Goal: Information Seeking & Learning: Find specific fact

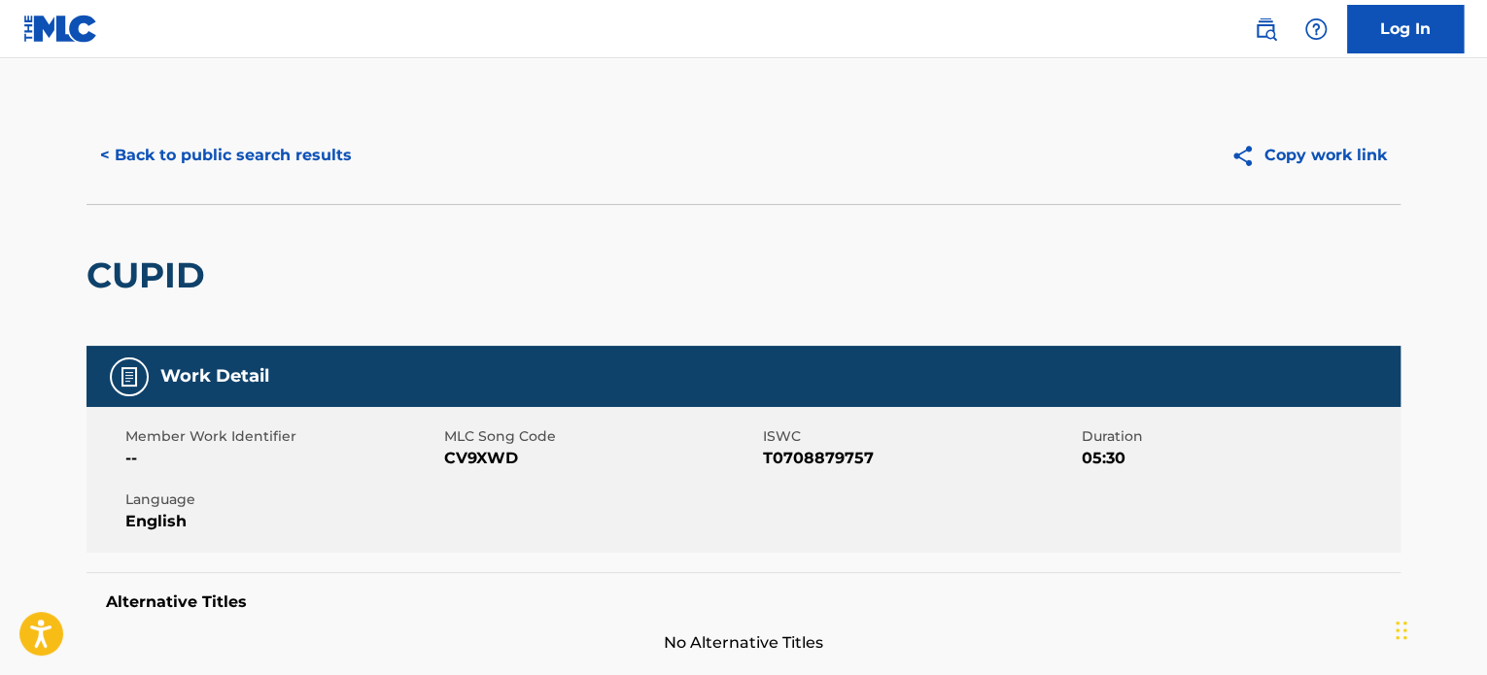
click at [167, 152] on button "< Back to public search results" at bounding box center [225, 155] width 279 height 49
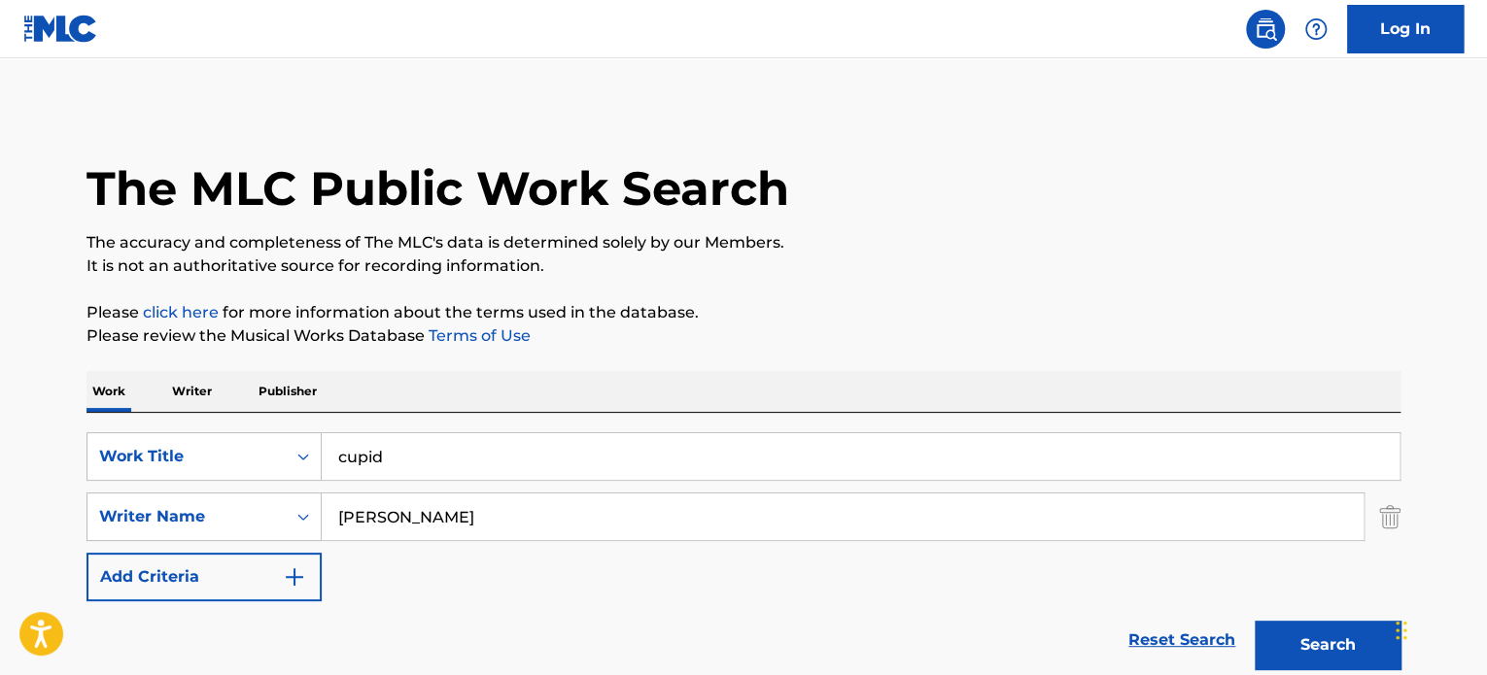
scroll to position [270, 0]
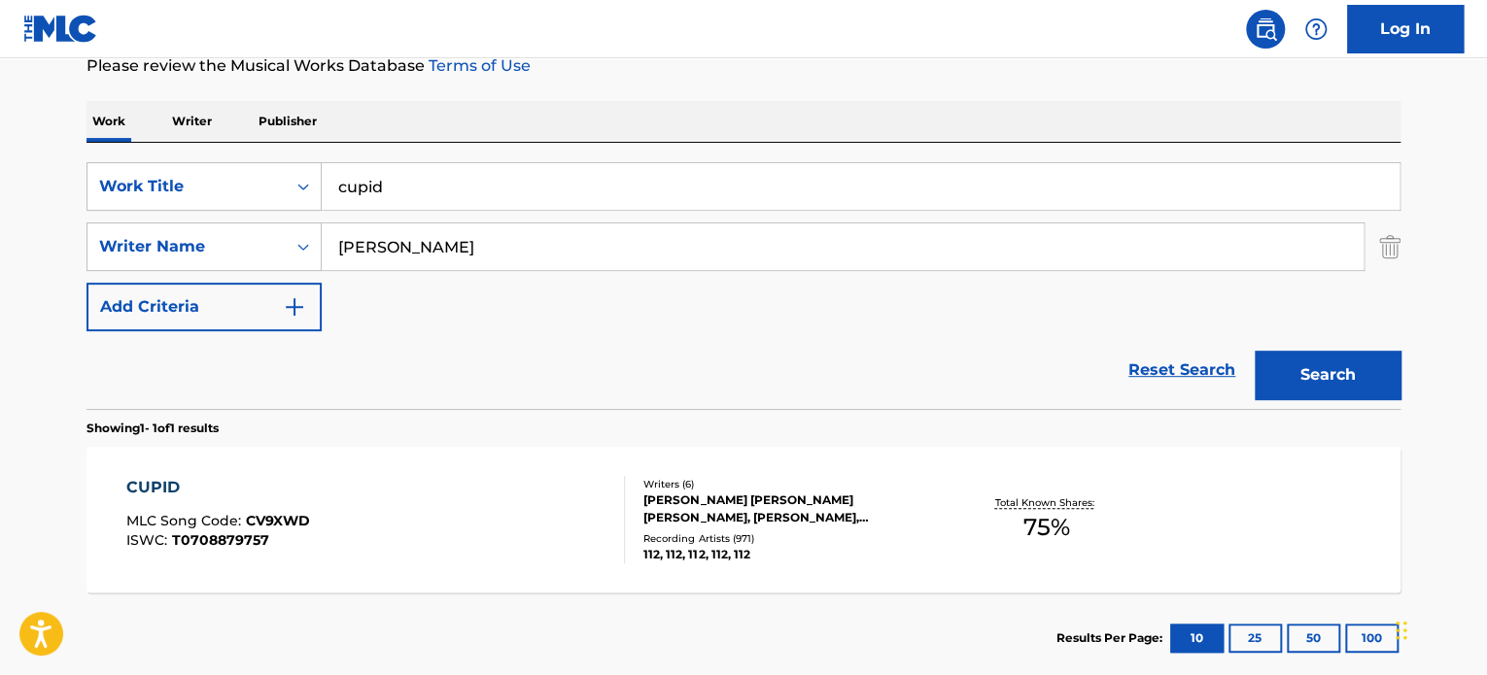
drag, startPoint x: 494, startPoint y: 175, endPoint x: 135, endPoint y: 126, distance: 361.8
click at [135, 126] on div "Work Writer Publisher SearchWithCriteriacbc69b7b-125d-432a-996f-cec52301306e Wo…" at bounding box center [743, 392] width 1314 height 583
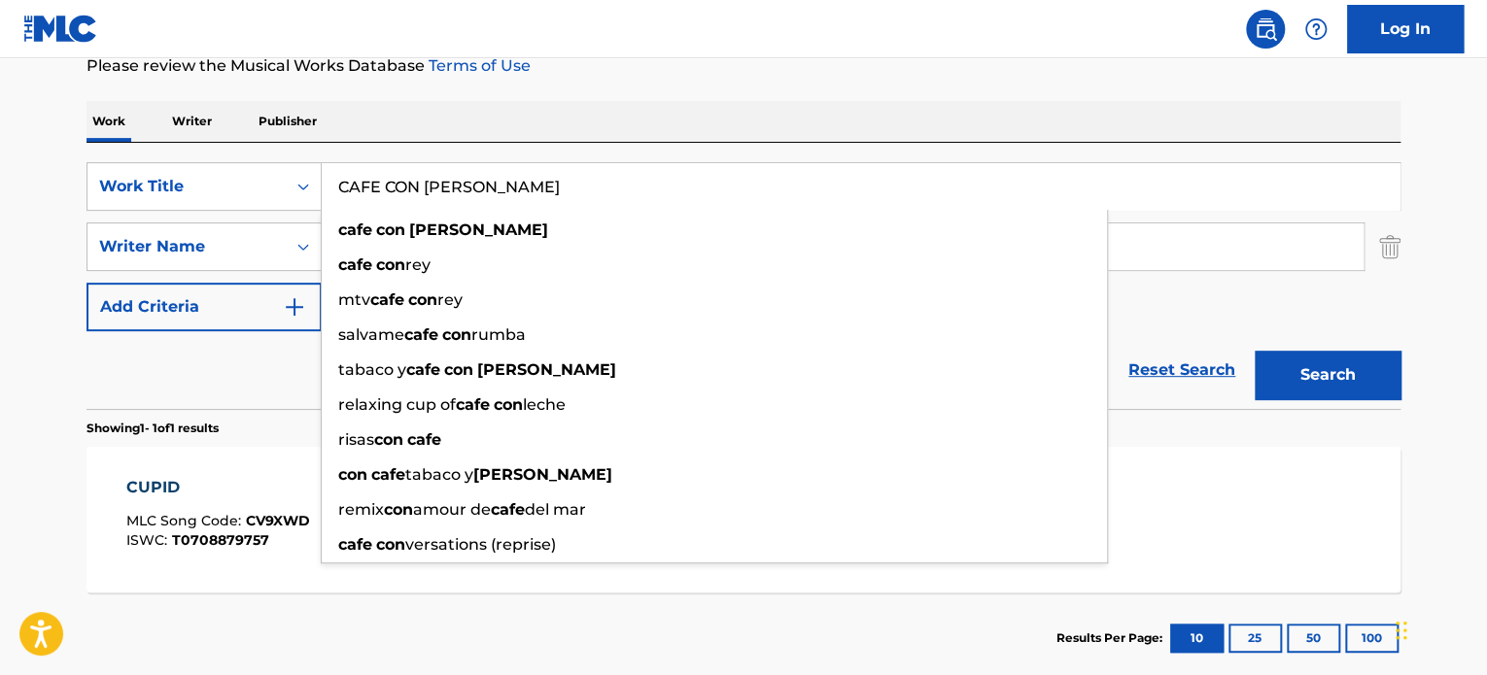
type input "CAFE CON [PERSON_NAME]"
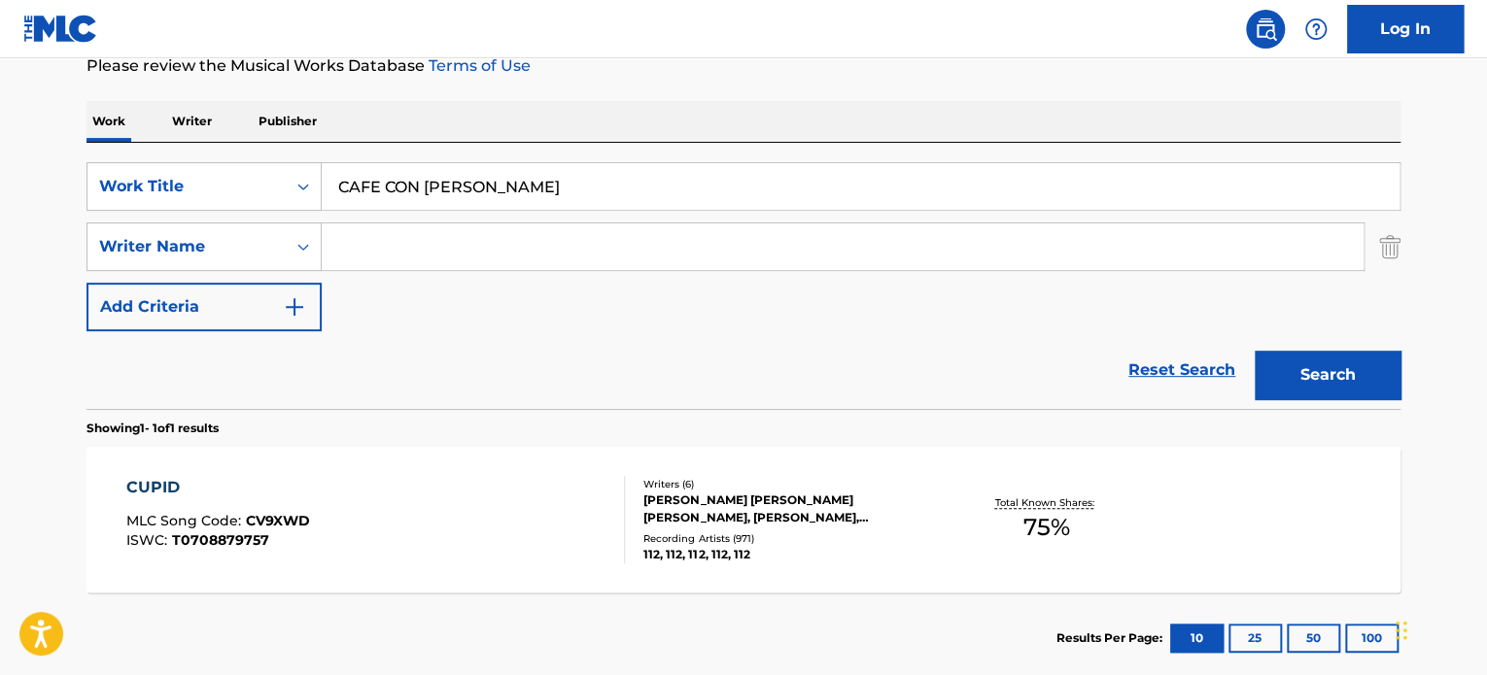
click at [1254, 351] on button "Search" at bounding box center [1327, 375] width 146 height 49
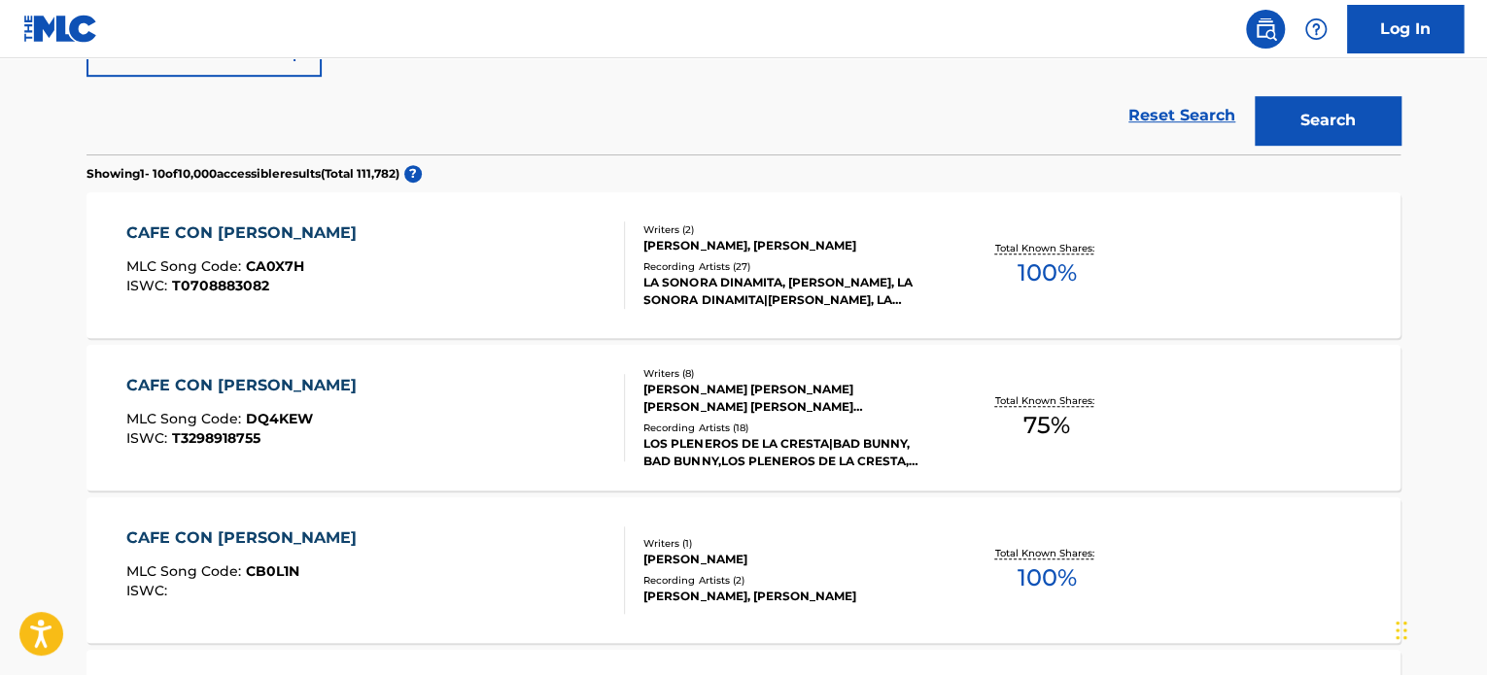
scroll to position [562, 0]
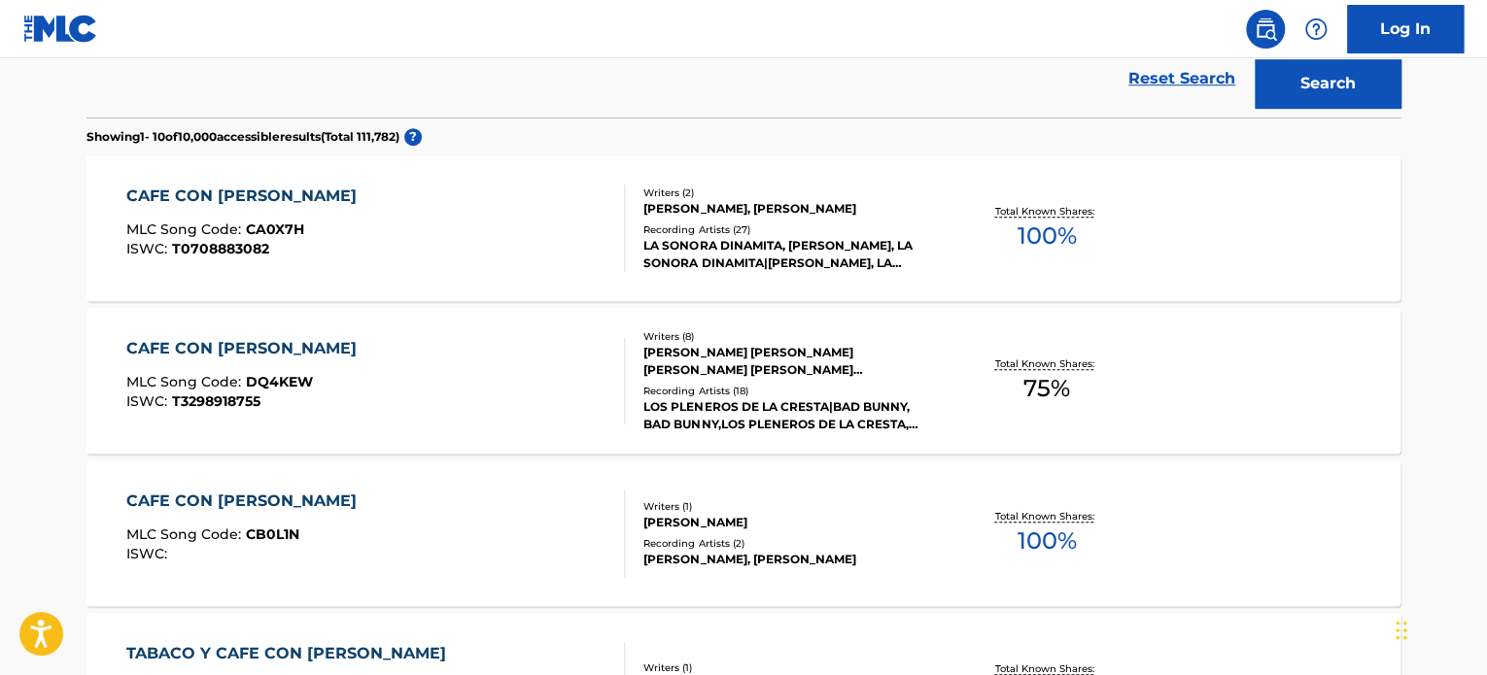
click at [807, 384] on div "Recording Artists ( 18 )" at bounding box center [789, 391] width 293 height 15
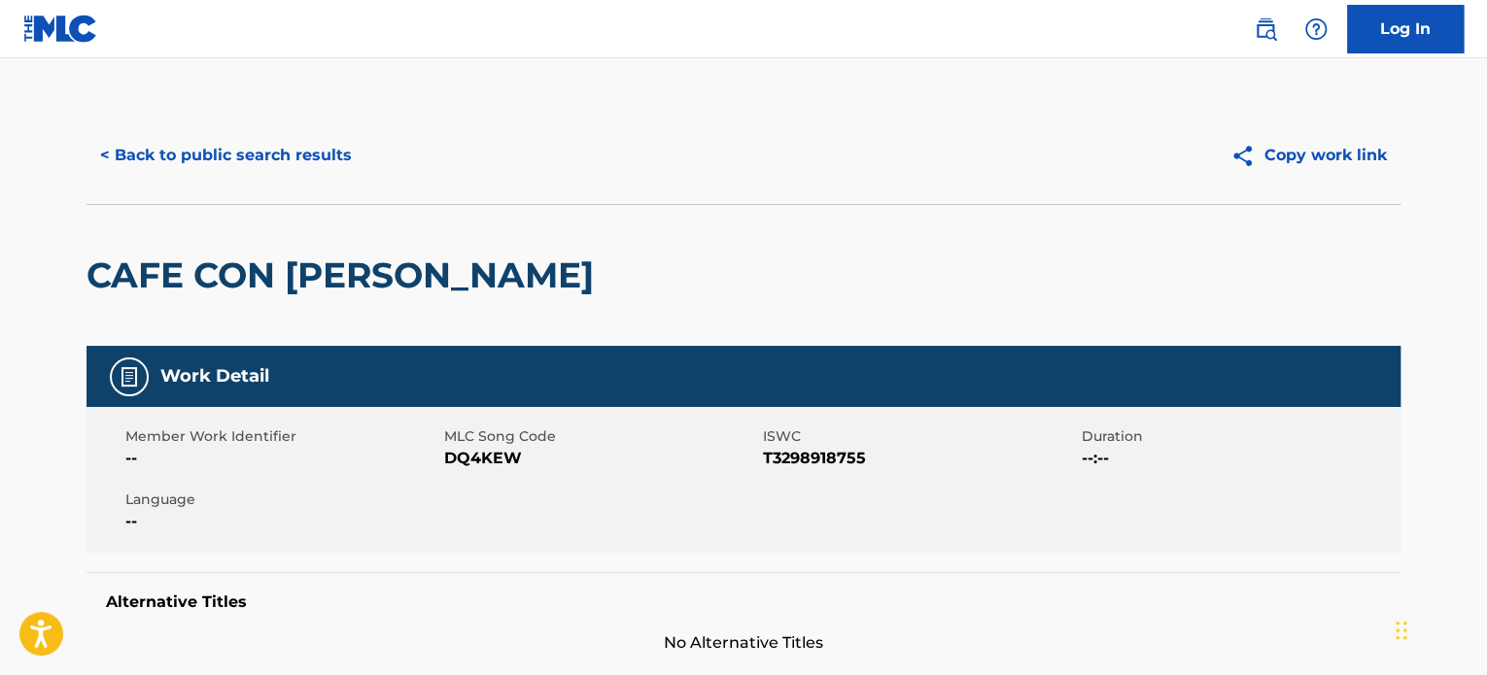
click at [269, 149] on button "< Back to public search results" at bounding box center [225, 155] width 279 height 49
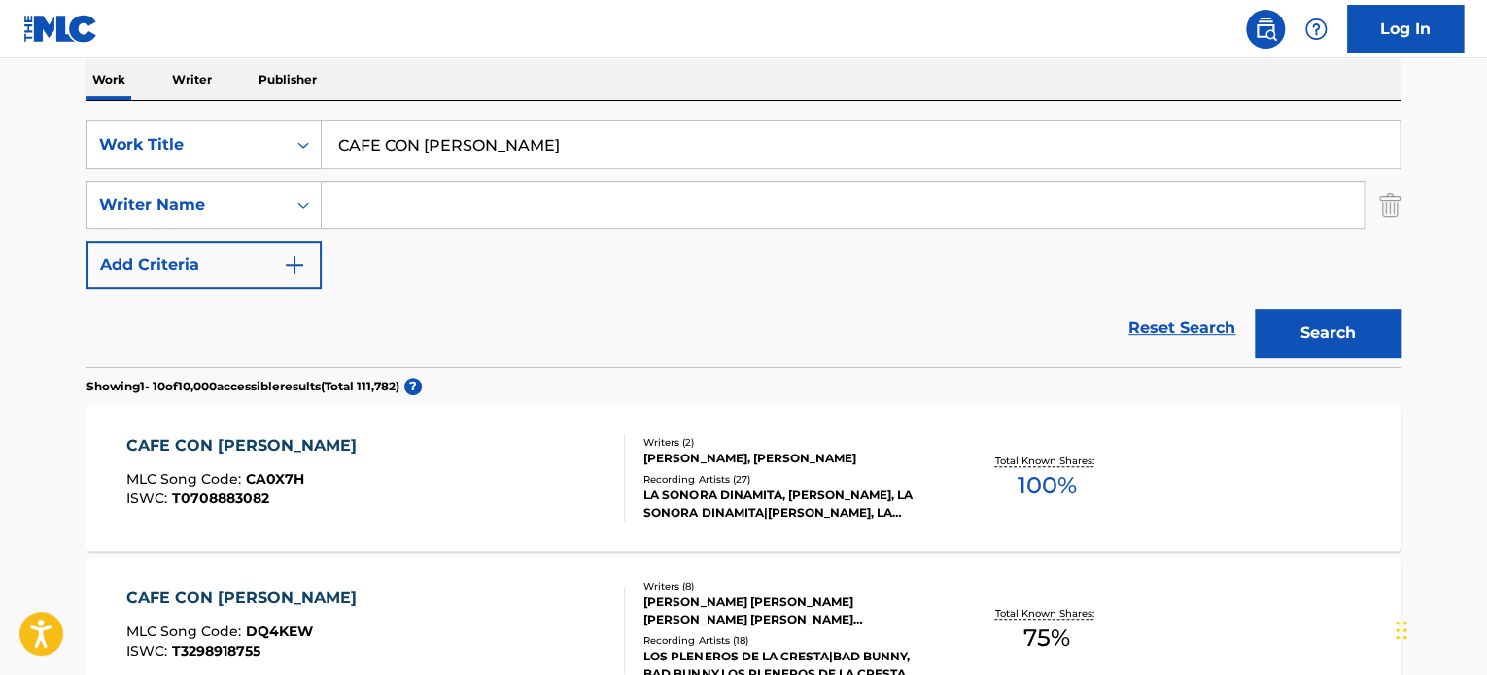
scroll to position [89, 0]
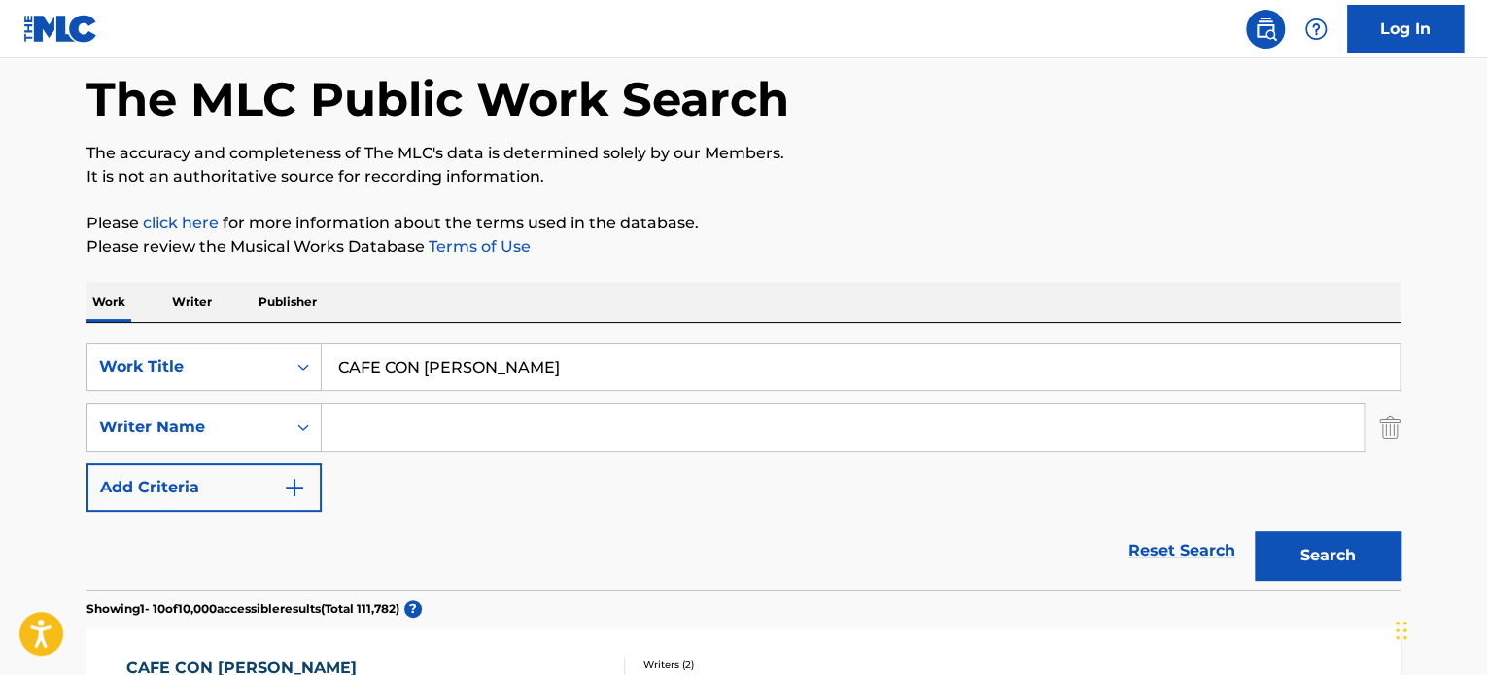
drag, startPoint x: 570, startPoint y: 366, endPoint x: 0, endPoint y: 304, distance: 573.7
paste input "MESA MESA"
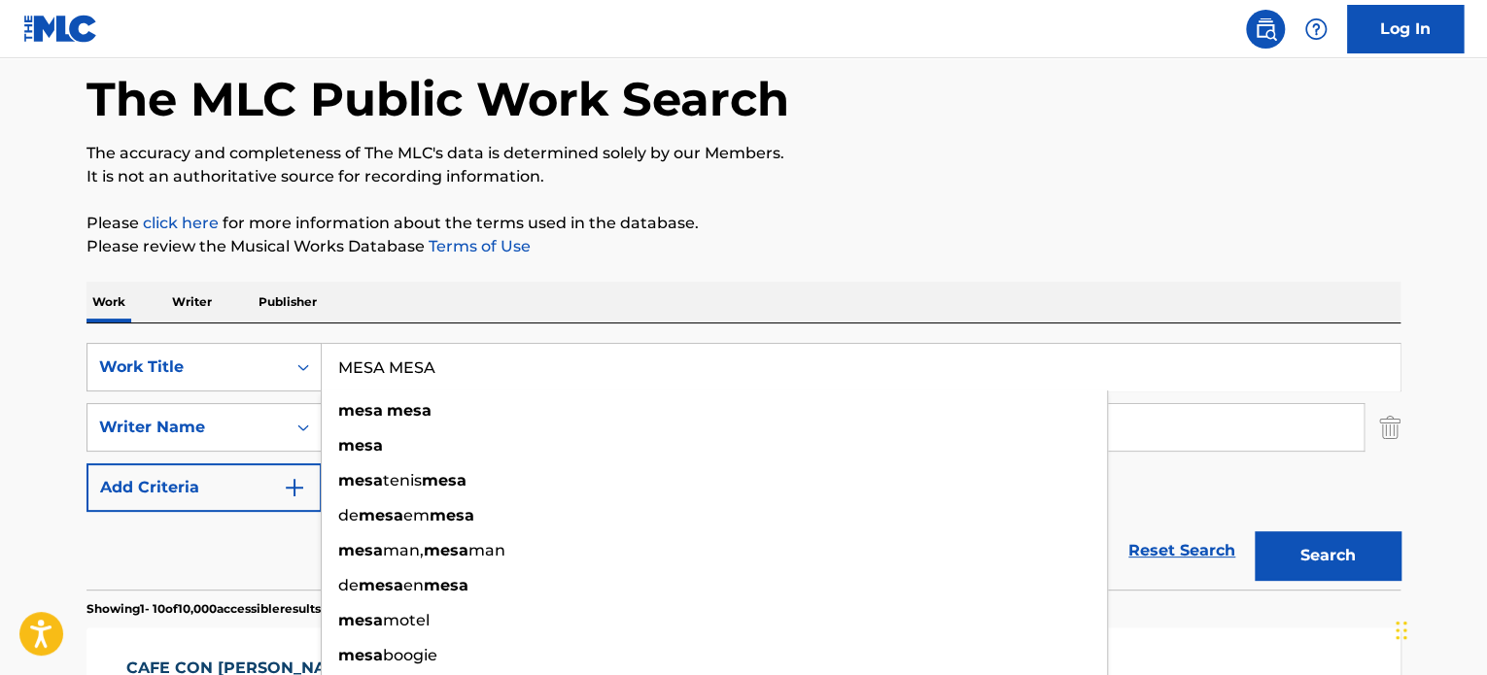
type input "MESA MESA"
click at [1254, 531] on button "Search" at bounding box center [1327, 555] width 146 height 49
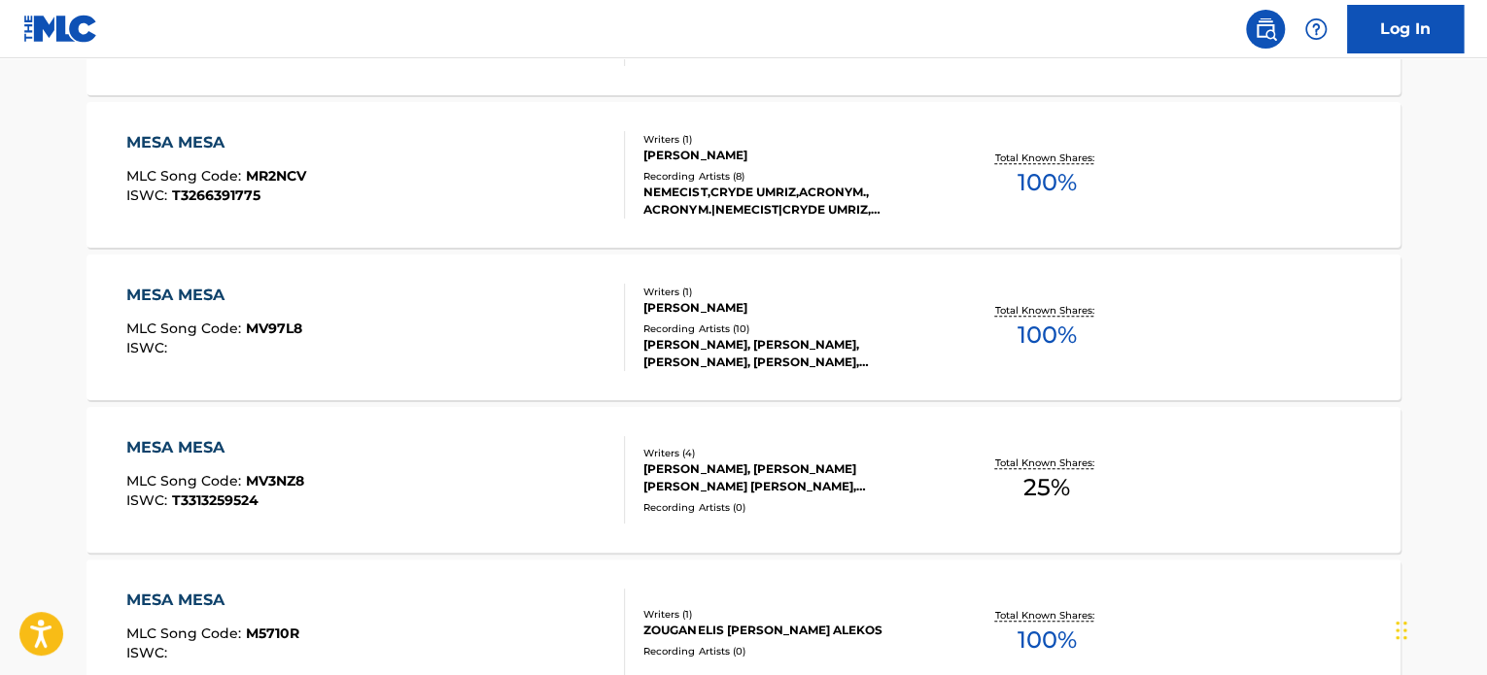
scroll to position [769, 0]
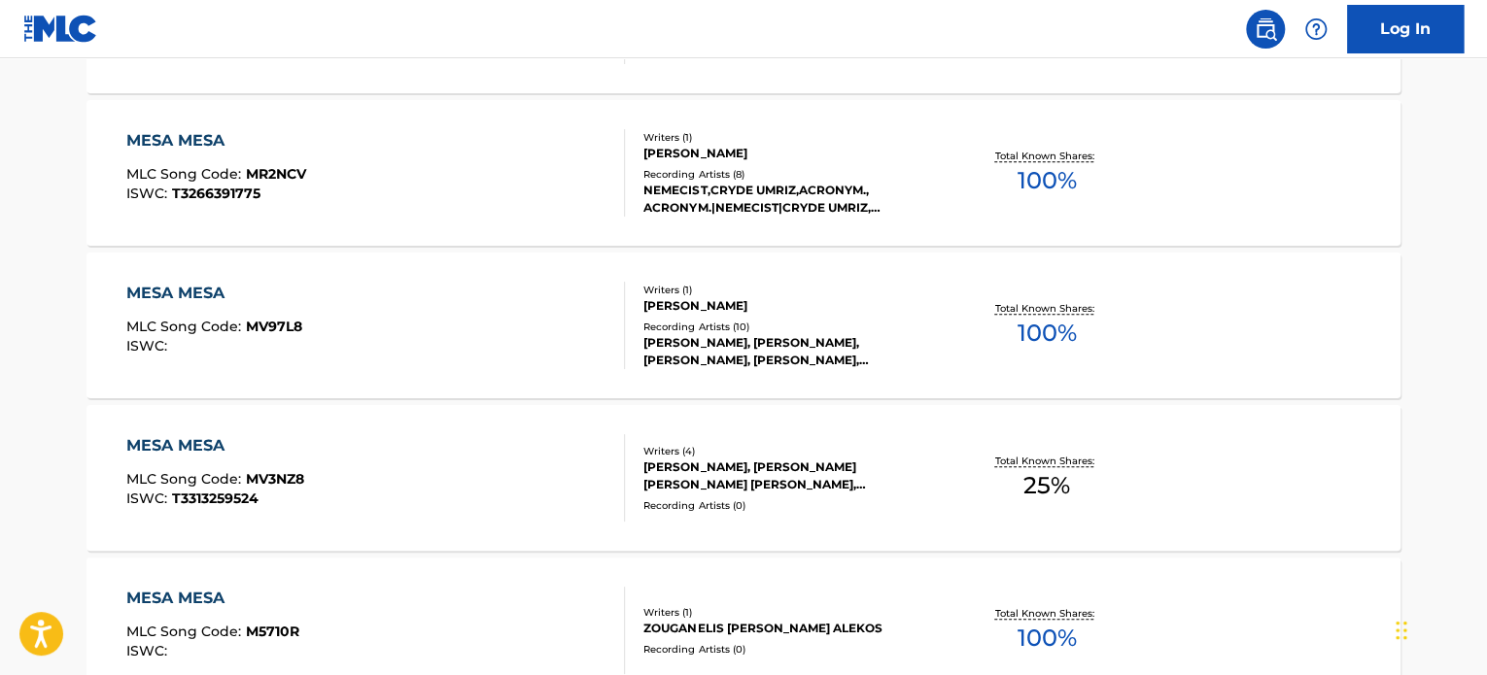
click at [551, 474] on div "MESA MESA MLC Song Code : MV3NZ8 ISWC : T3313259524" at bounding box center [375, 477] width 499 height 87
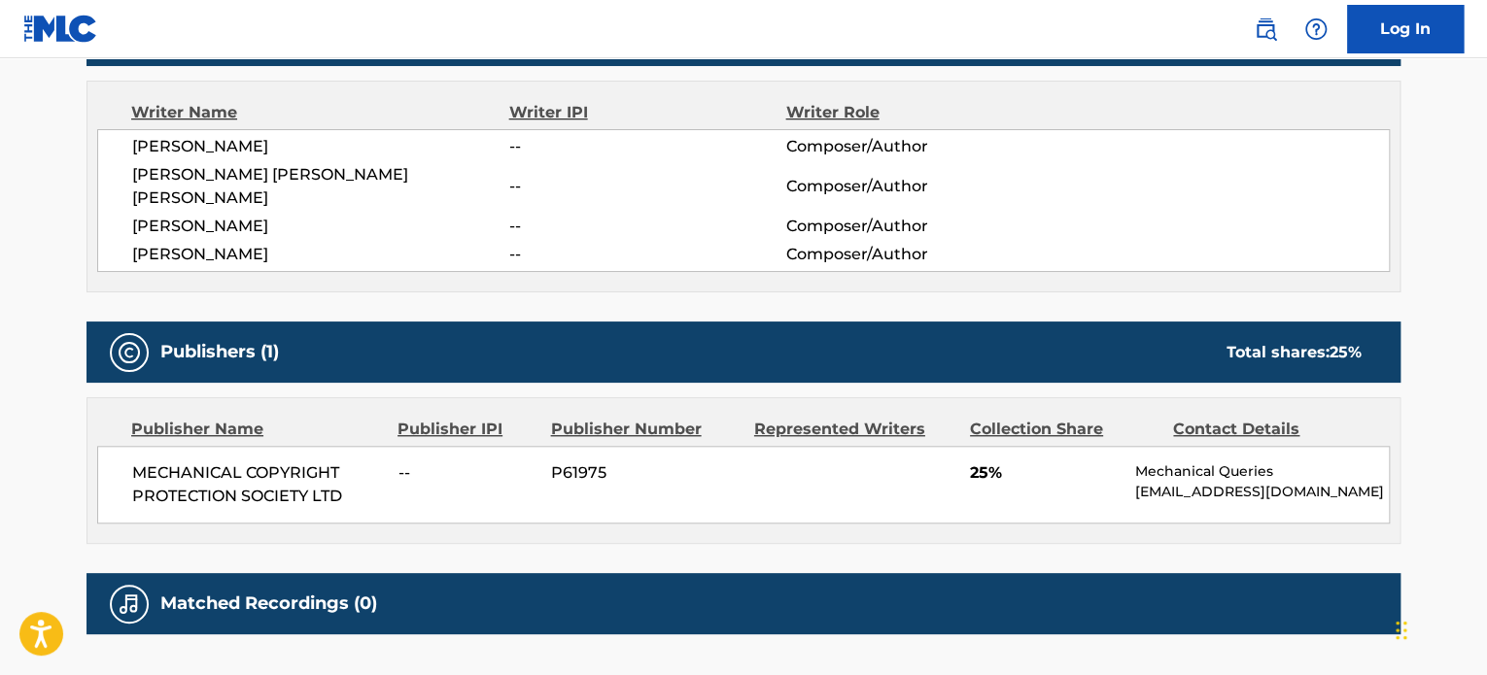
scroll to position [680, 0]
